Goal: Communication & Community: Answer question/provide support

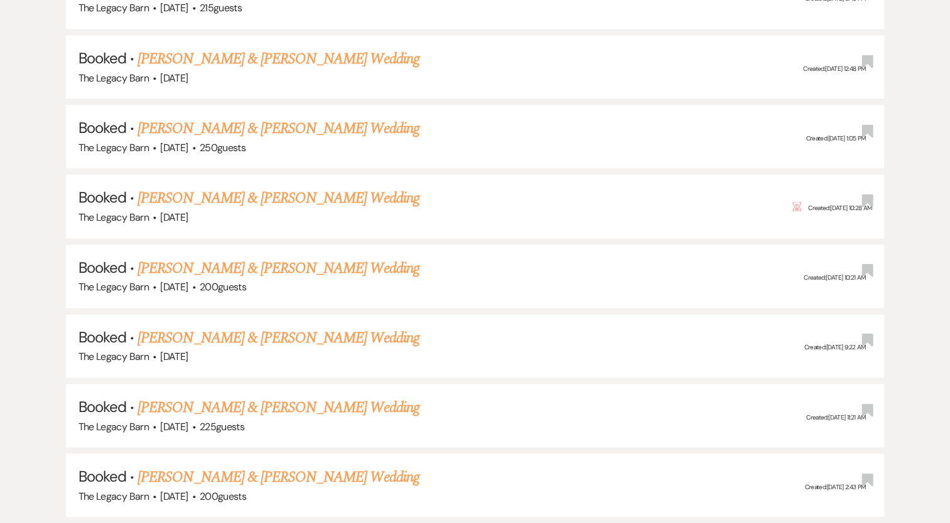
scroll to position [1680, 0]
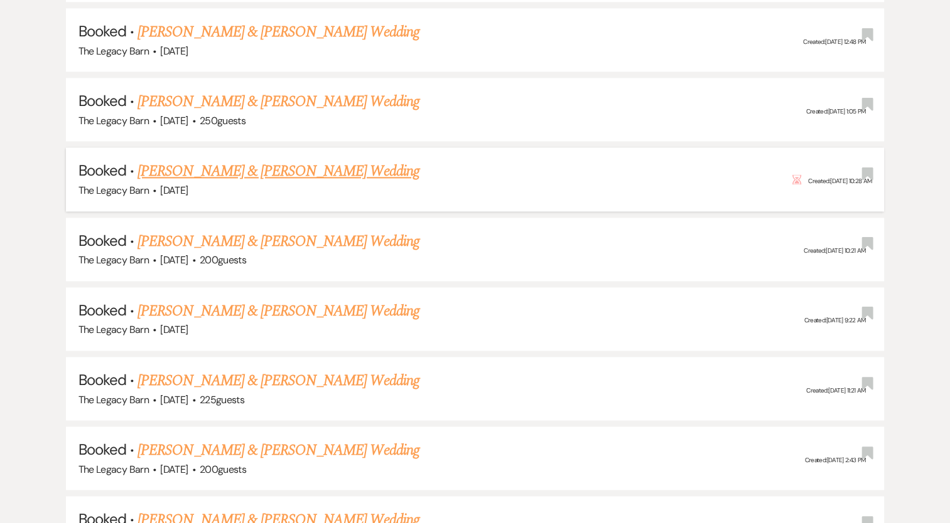
click at [225, 160] on link "[PERSON_NAME] & [PERSON_NAME] Wedding" at bounding box center [277, 171] width 281 height 23
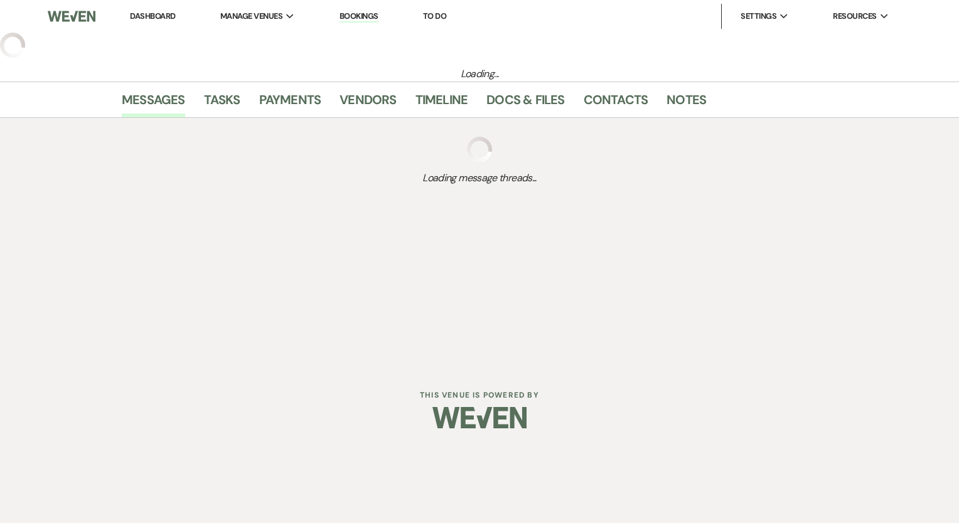
select select "6"
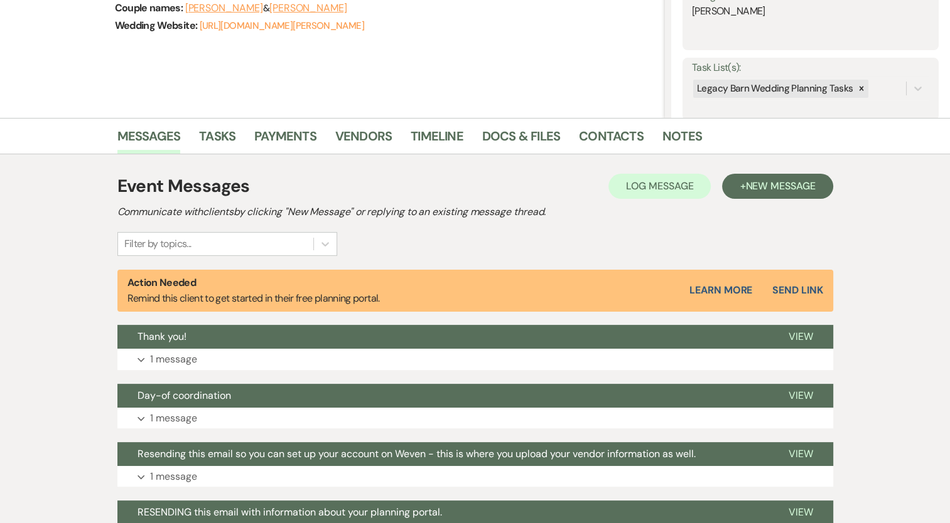
scroll to position [201, 0]
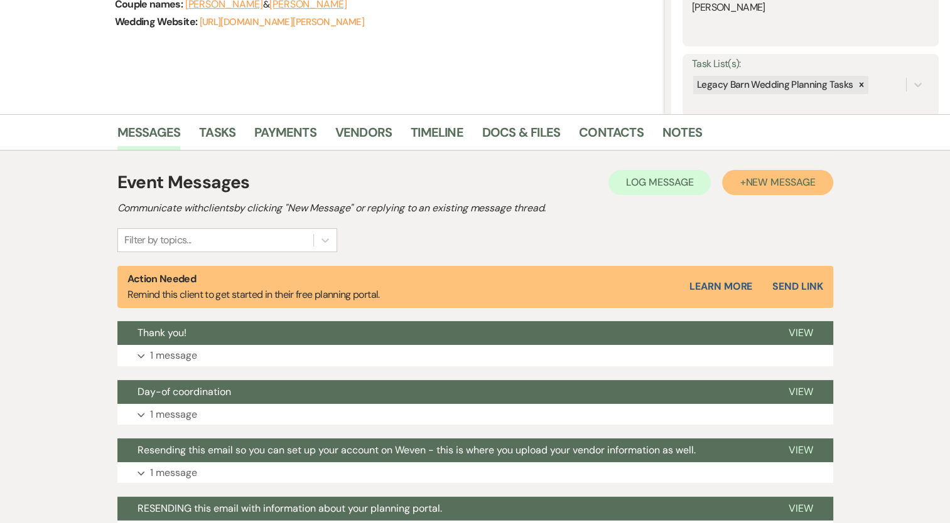
click at [758, 174] on button "+ New Message" at bounding box center [777, 182] width 110 height 25
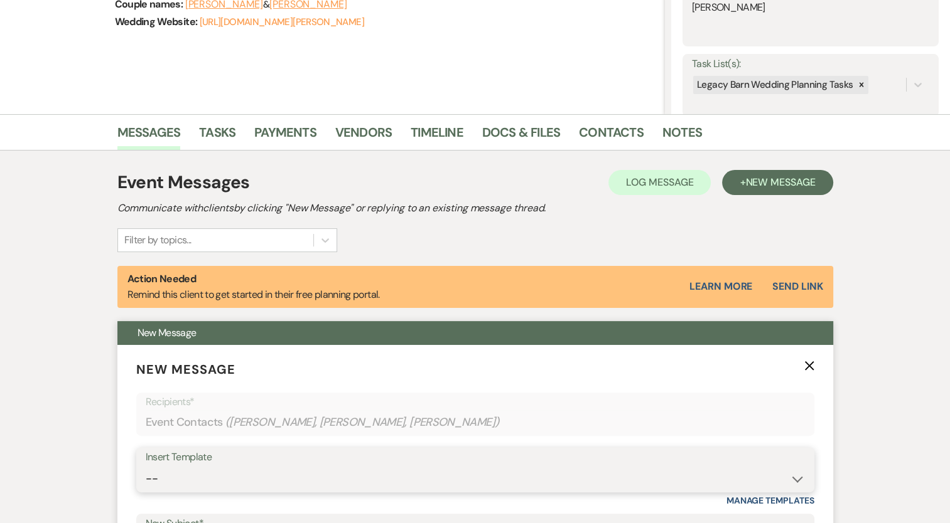
click at [153, 478] on select "-- Documents for Conversion Planning Portal Introduction Initial Inquiry Respon…" at bounding box center [475, 479] width 659 height 24
select select "3623"
click at [146, 467] on select "-- Documents for Conversion Planning Portal Introduction Initial Inquiry Respon…" at bounding box center [475, 479] width 659 height 24
type input "Task List Reminders"
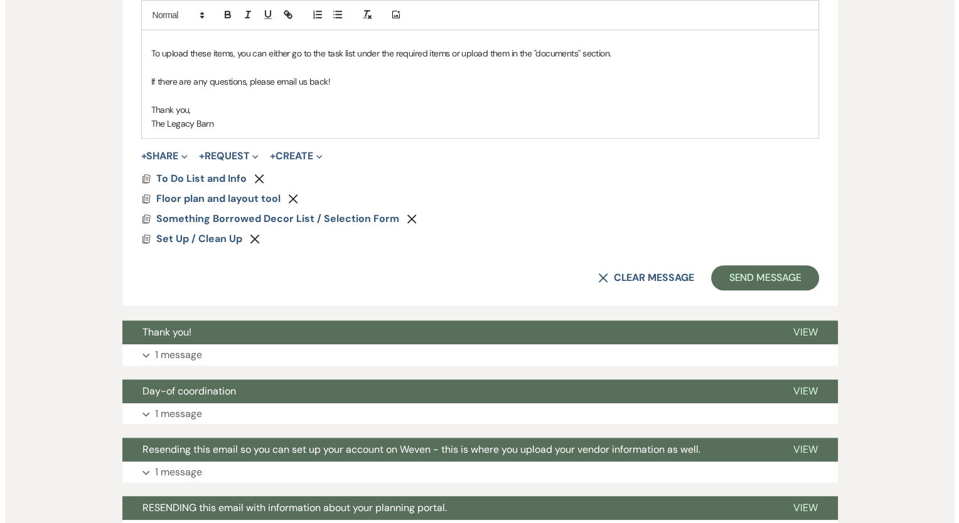
scroll to position [980, 0]
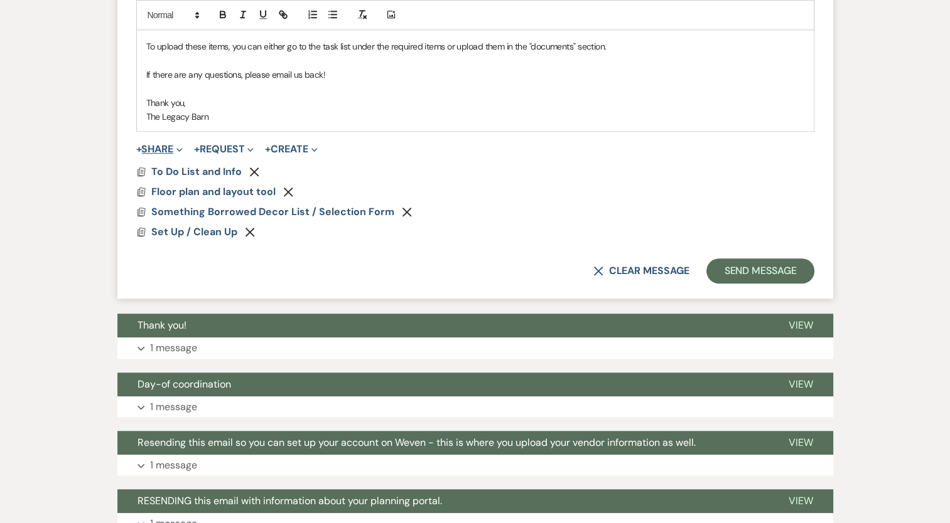
click at [178, 147] on span "Expand" at bounding box center [177, 148] width 9 height 13
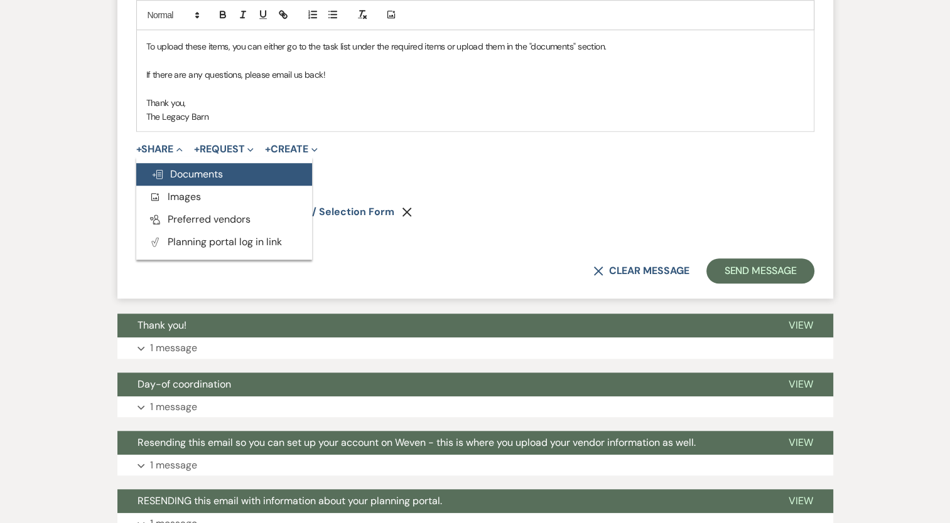
click at [176, 168] on span "Doc Upload Documents" at bounding box center [187, 174] width 72 height 13
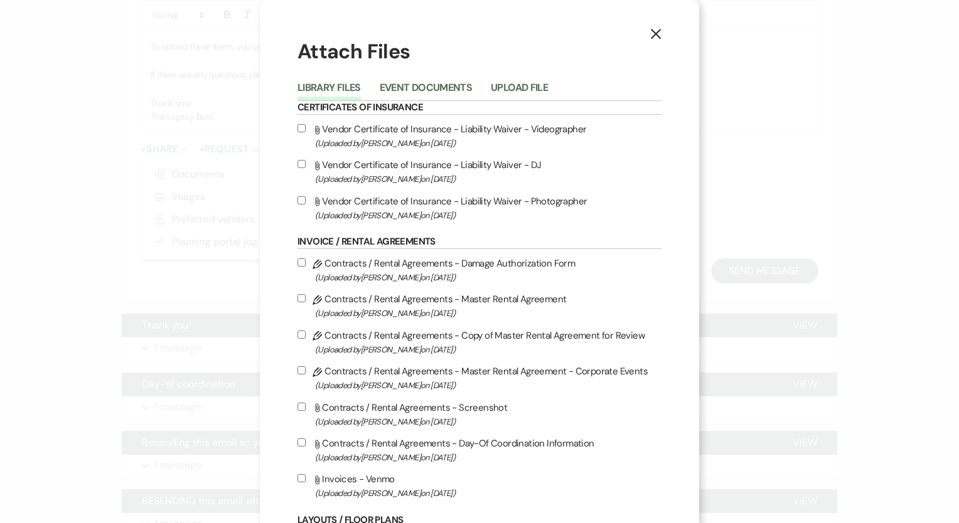
click at [298, 164] on input "Attach File Vendor Certificate of Insurance - Liability Waiver - DJ (Uploaded b…" at bounding box center [302, 164] width 8 height 8
checkbox input "true"
click at [298, 201] on input "Attach File Vendor Certificate of Insurance - Liability Waiver - Photographer (…" at bounding box center [302, 200] width 8 height 8
checkbox input "true"
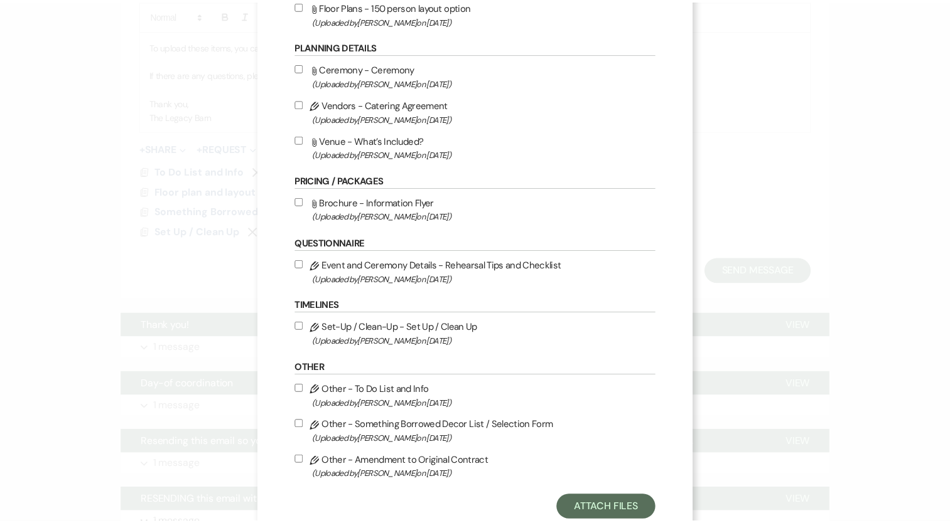
scroll to position [684, 0]
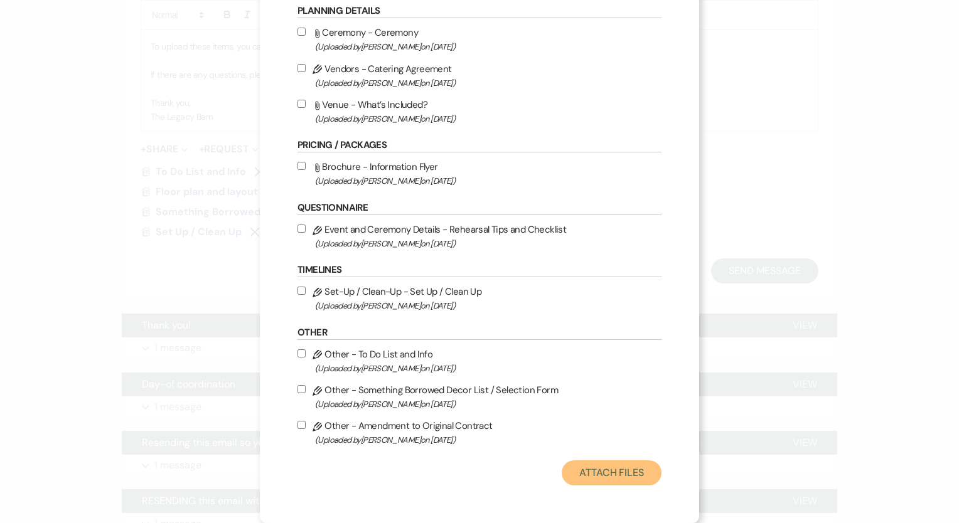
click at [591, 470] on button "Attach Files" at bounding box center [612, 473] width 100 height 25
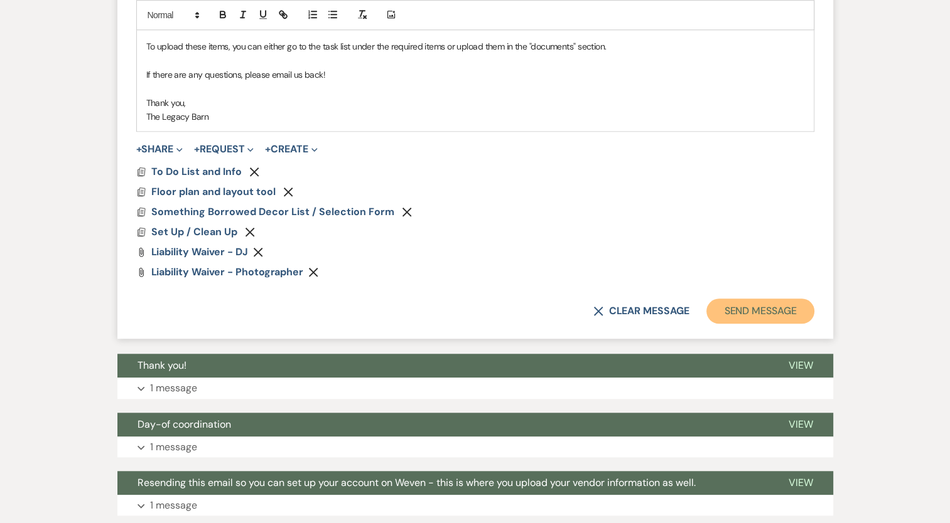
click at [738, 315] on button "Send Message" at bounding box center [759, 311] width 107 height 25
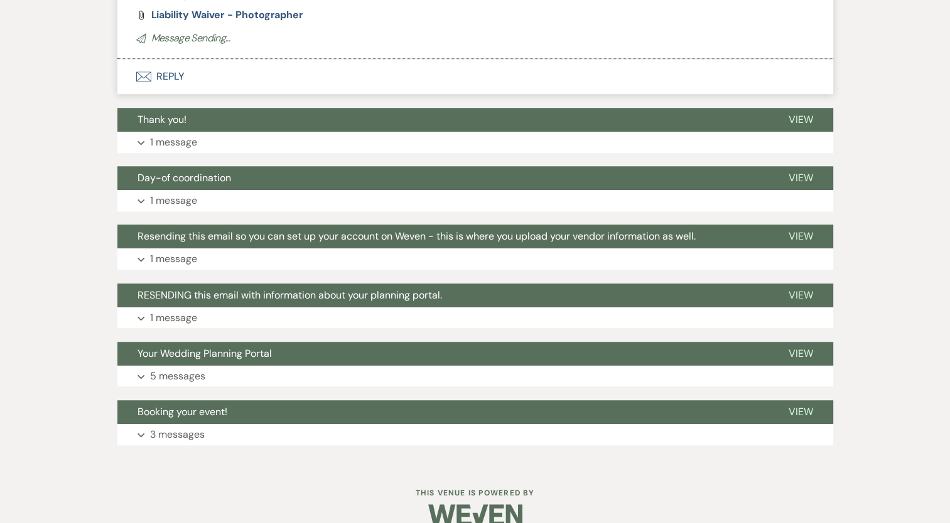
scroll to position [515, 0]
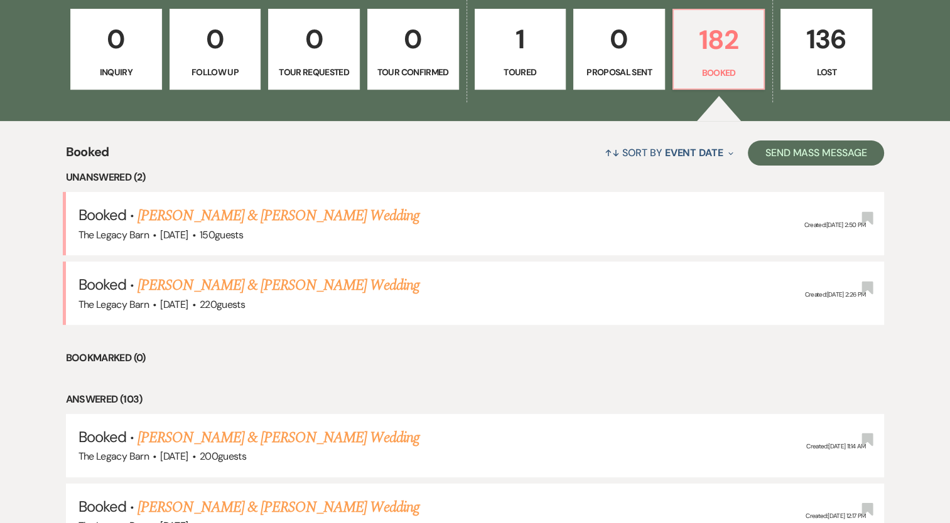
scroll to position [395, 0]
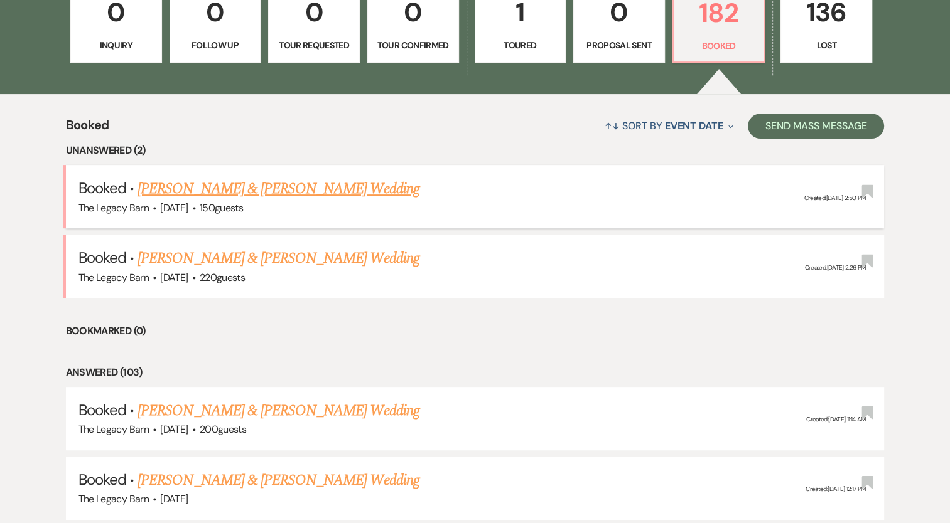
click at [279, 190] on link "[PERSON_NAME] & [PERSON_NAME] Wedding" at bounding box center [277, 189] width 281 height 23
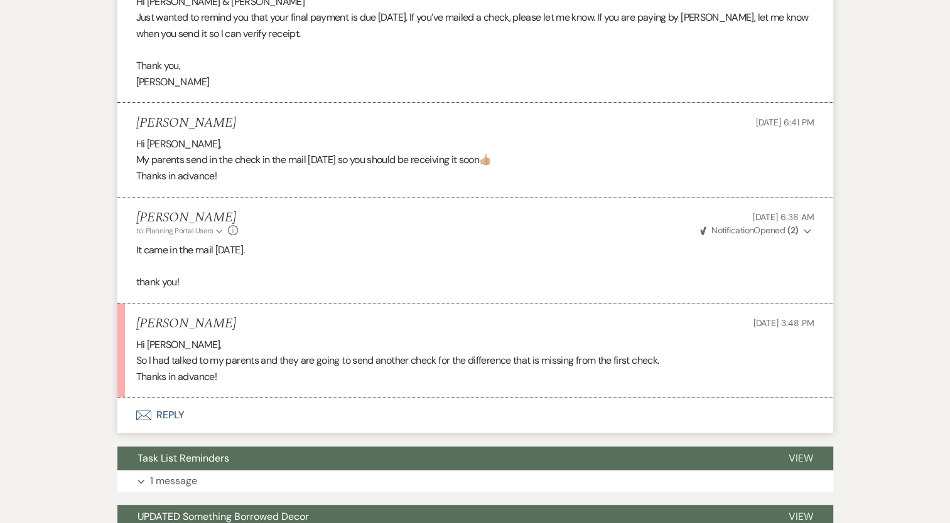
scroll to position [467, 0]
